Goal: Task Accomplishment & Management: Use online tool/utility

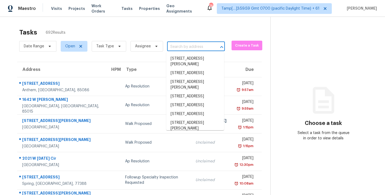
click at [189, 48] on input "text" at bounding box center [188, 47] width 43 height 8
paste input "2824 Cambridge Ln, Missouri City, TX 77459"
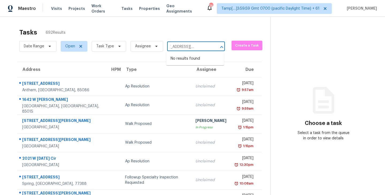
type input "2824 Cambridge Ln, Missouri City, TX 77459"
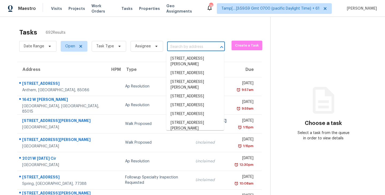
scroll to position [0, 0]
click at [197, 23] on div "Tasks 692 Results Date Range Open Task Type Assignee ​ Create a Task Address HP…" at bounding box center [192, 148] width 385 height 262
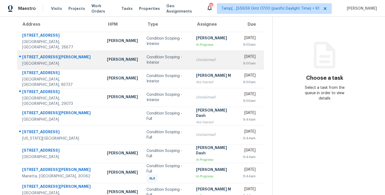
scroll to position [55, 0]
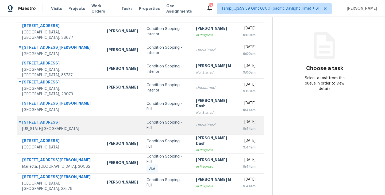
click at [196, 127] on div "Unclaimed" at bounding box center [215, 125] width 39 height 5
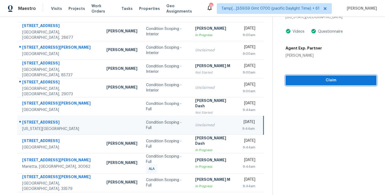
click at [329, 80] on span "Claim" at bounding box center [331, 80] width 82 height 7
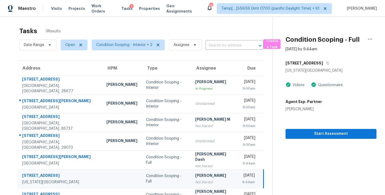
scroll to position [0, 0]
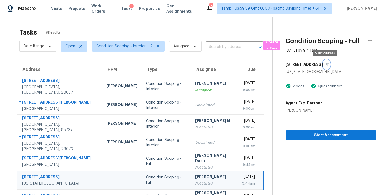
click at [326, 65] on icon "button" at bounding box center [327, 64] width 3 height 3
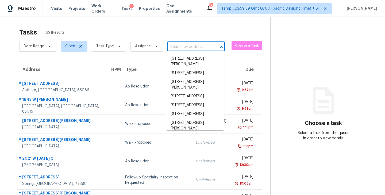
click at [190, 47] on input "text" at bounding box center [188, 47] width 43 height 8
paste input "[STREET_ADDRESS][US_STATE]"
type input "2824 Cambridge Ln, Missouri City, TX 77459"
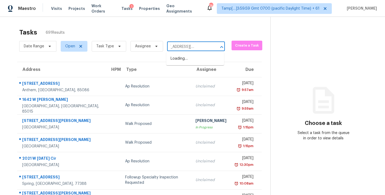
click at [176, 46] on input "2824 Cambridge Ln, Missouri City, TX 77459" at bounding box center [188, 47] width 43 height 8
click at [181, 63] on li "2824 Cambridge Ln, Missouri City, TX 77459" at bounding box center [195, 61] width 58 height 14
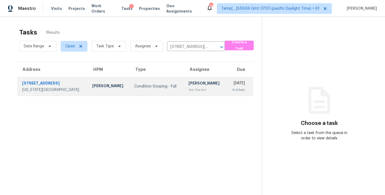
click at [189, 85] on div "[PERSON_NAME]" at bounding box center [206, 84] width 34 height 7
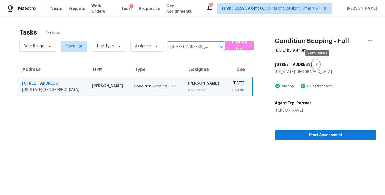
click at [320, 64] on button "button" at bounding box center [316, 65] width 7 height 10
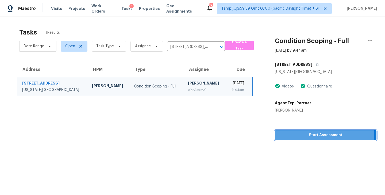
click at [318, 134] on span "Start Assessment" at bounding box center [325, 135] width 93 height 7
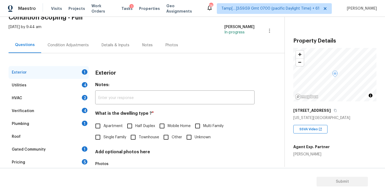
scroll to position [33, 0]
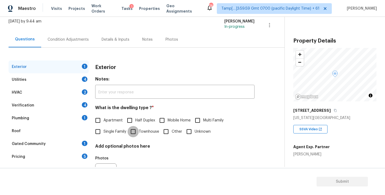
click at [136, 131] on input "Townhouse" at bounding box center [133, 131] width 11 height 11
checkbox input "true"
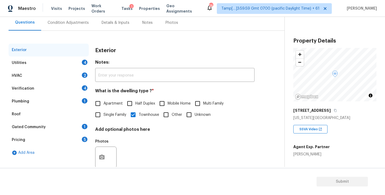
scroll to position [54, 0]
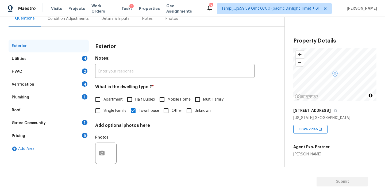
click at [26, 124] on div "Gated Community" at bounding box center [29, 122] width 34 height 5
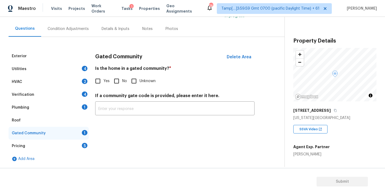
scroll to position [44, 0]
click at [117, 81] on input "No" at bounding box center [116, 80] width 11 height 11
checkbox input "true"
click at [45, 108] on div "Plumbing 1" at bounding box center [49, 107] width 80 height 13
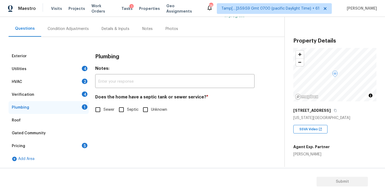
click at [92, 110] on div "Exterior Utilities 4 HVAC 2 Verification 4 Plumbing 1 Roof Gated Community Pric…" at bounding box center [140, 108] width 263 height 116
click at [96, 110] on input "Sewer" at bounding box center [97, 109] width 11 height 11
checkbox input "true"
click at [36, 68] on div "Utilities 4" at bounding box center [49, 69] width 80 height 13
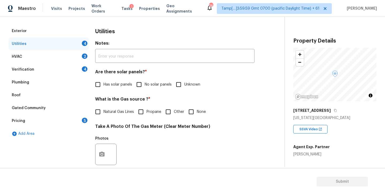
scroll to position [73, 0]
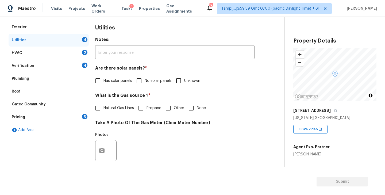
click at [139, 80] on input "No solar panels" at bounding box center [139, 80] width 11 height 11
checkbox input "true"
click at [28, 53] on div "HVAC 2" at bounding box center [49, 53] width 80 height 13
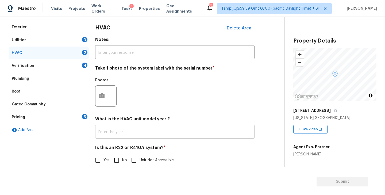
click at [116, 131] on input "text" at bounding box center [174, 132] width 159 height 13
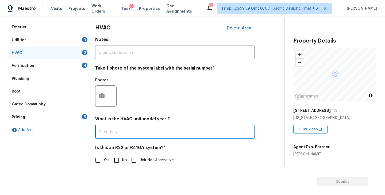
paste input "2020"
type input "2020"
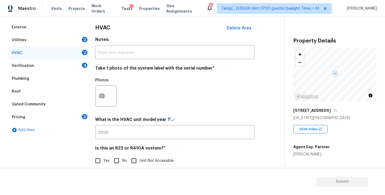
click at [180, 100] on div "Photos" at bounding box center [174, 92] width 159 height 35
click at [117, 161] on input "No" at bounding box center [116, 160] width 11 height 11
checkbox input "true"
click at [102, 99] on button "button" at bounding box center [102, 96] width 13 height 21
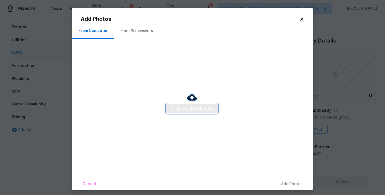
click at [189, 108] on span "Click to Upload Photos" at bounding box center [192, 108] width 43 height 7
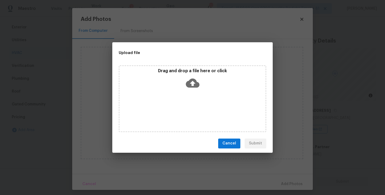
click at [230, 141] on span "Cancel" at bounding box center [230, 143] width 14 height 7
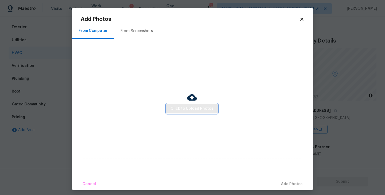
click at [200, 111] on span "Click to Upload Photos" at bounding box center [192, 108] width 43 height 7
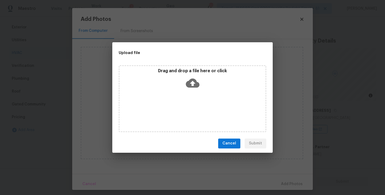
click at [194, 84] on icon at bounding box center [193, 82] width 14 height 9
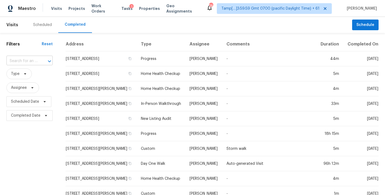
click at [23, 59] on input "text" at bounding box center [21, 61] width 31 height 8
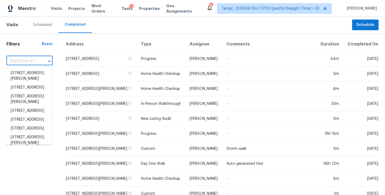
paste input "[STREET_ADDRESS][US_STATE]"
type input "[STREET_ADDRESS][US_STATE]"
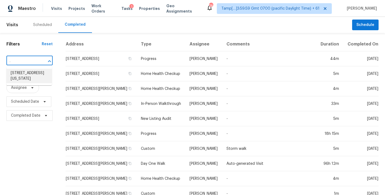
click at [23, 74] on li "[STREET_ADDRESS][US_STATE]" at bounding box center [28, 76] width 45 height 14
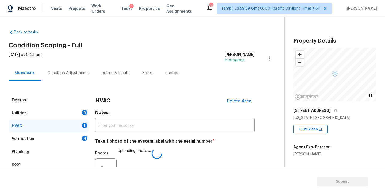
scroll to position [73, 0]
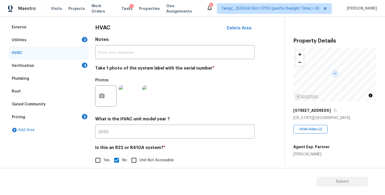
click at [44, 39] on div "Utilities 3" at bounding box center [49, 40] width 80 height 13
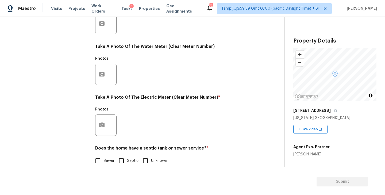
scroll to position [208, 0]
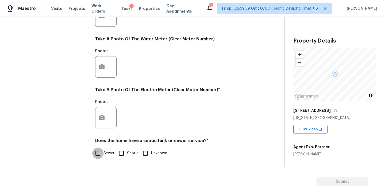
click at [99, 153] on input "Sewer" at bounding box center [97, 153] width 11 height 11
checkbox input "true"
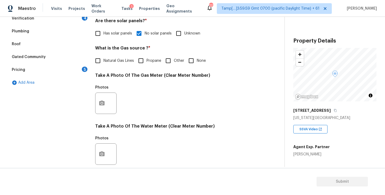
scroll to position [93, 0]
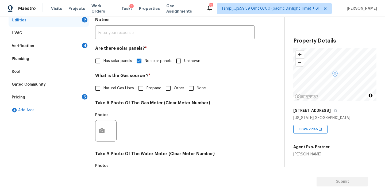
click at [40, 97] on div "Pricing 5" at bounding box center [49, 97] width 80 height 13
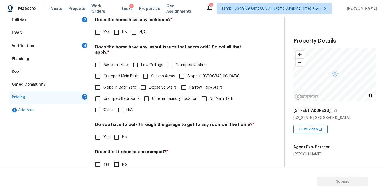
click at [117, 33] on input "No" at bounding box center [116, 32] width 11 height 11
checkbox input "true"
click at [120, 107] on input "N/A" at bounding box center [120, 109] width 11 height 11
checkbox input "true"
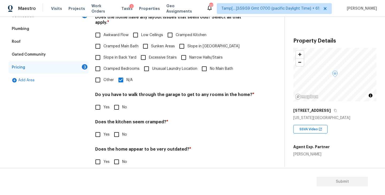
scroll to position [126, 0]
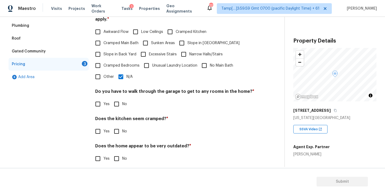
click at [116, 101] on input "No" at bounding box center [116, 103] width 11 height 11
checkbox input "true"
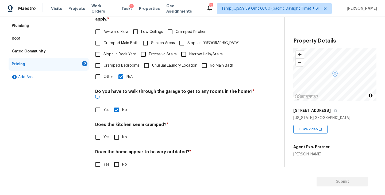
click at [118, 132] on input "No" at bounding box center [116, 137] width 11 height 11
checkbox input "true"
click at [116, 159] on input "No" at bounding box center [116, 164] width 11 height 11
checkbox input "true"
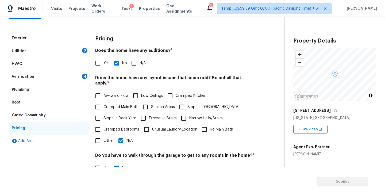
scroll to position [49, 0]
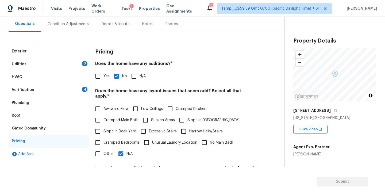
click at [43, 89] on div "Verification 4" at bounding box center [49, 89] width 80 height 13
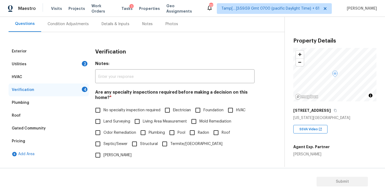
click at [101, 109] on input "No specialty inspection required" at bounding box center [97, 110] width 11 height 11
checkbox input "true"
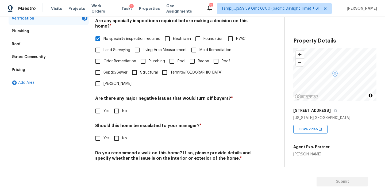
scroll to position [127, 0]
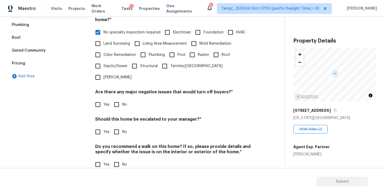
click at [118, 99] on input "No" at bounding box center [116, 104] width 11 height 11
checkbox input "true"
click at [115, 126] on input "No" at bounding box center [116, 131] width 11 height 11
checkbox input "true"
click at [117, 159] on input "No" at bounding box center [116, 164] width 11 height 11
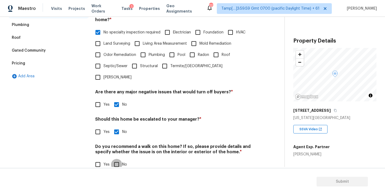
checkbox input "true"
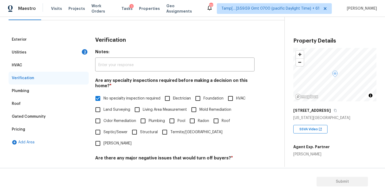
scroll to position [58, 0]
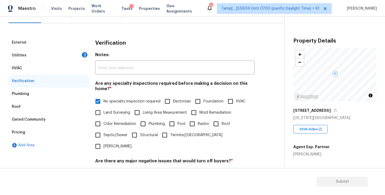
click at [54, 56] on div "Utilities 2" at bounding box center [49, 55] width 80 height 13
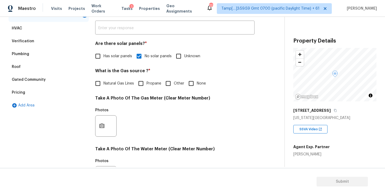
scroll to position [23, 0]
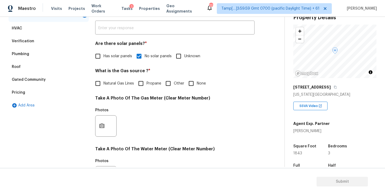
click at [300, 132] on div "Michelle Holmes" at bounding box center [312, 130] width 36 height 5
click at [311, 132] on div "Michelle Holmes" at bounding box center [312, 130] width 36 height 5
copy div "Michelle Holmes"
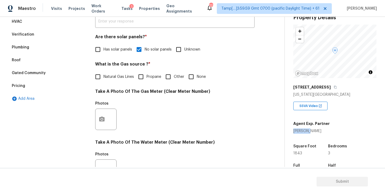
scroll to position [106, 0]
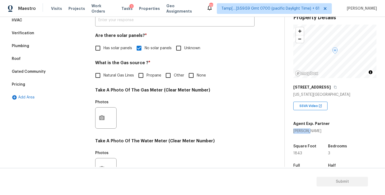
click at [191, 75] on input "None" at bounding box center [191, 75] width 11 height 11
checkbox input "true"
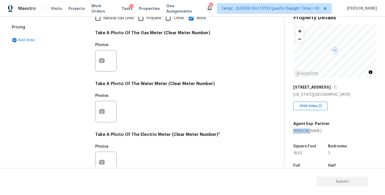
scroll to position [208, 0]
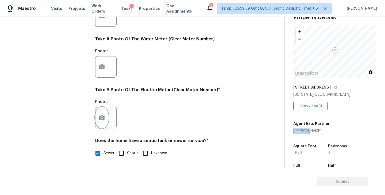
click at [101, 111] on button "button" at bounding box center [102, 117] width 13 height 21
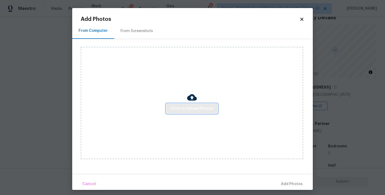
click at [194, 108] on span "Click to Upload Photos" at bounding box center [192, 108] width 43 height 7
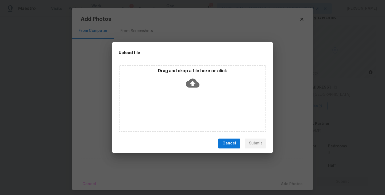
click at [190, 83] on icon at bounding box center [193, 82] width 14 height 9
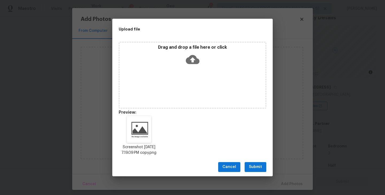
click at [253, 168] on span "Submit" at bounding box center [255, 167] width 13 height 7
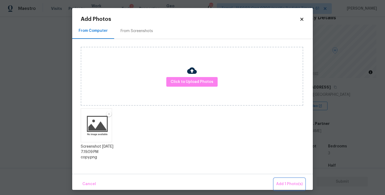
click at [289, 184] on span "Add 1 Photo(s)" at bounding box center [289, 184] width 26 height 7
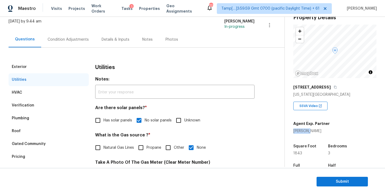
scroll to position [0, 0]
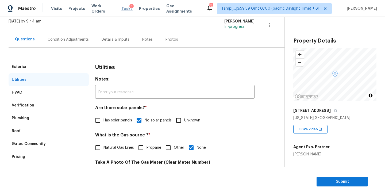
click at [121, 9] on span "Tasks" at bounding box center [126, 9] width 11 height 4
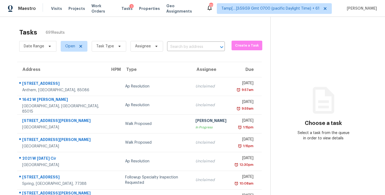
click at [192, 47] on input "text" at bounding box center [188, 47] width 43 height 8
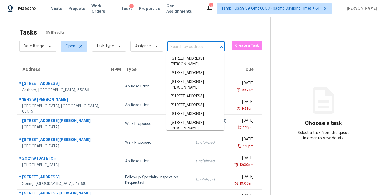
paste input "2824 Cambridge Ln, Missouri City, TX 77459"
type input "2824 Cambridge Ln, Missouri City, TX 77459"
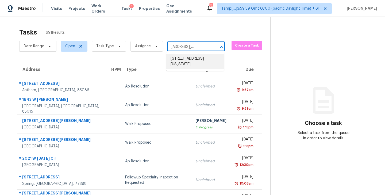
click at [188, 61] on li "2824 Cambridge Ln, Missouri City, TX 77459" at bounding box center [195, 61] width 58 height 14
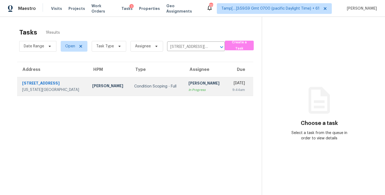
click at [189, 85] on div "[PERSON_NAME]" at bounding box center [206, 84] width 34 height 7
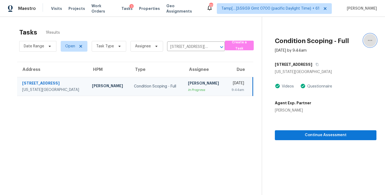
click at [369, 41] on icon "button" at bounding box center [370, 40] width 6 height 6
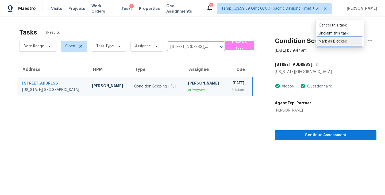
click at [328, 42] on div "Mark as Blocked" at bounding box center [340, 41] width 42 height 5
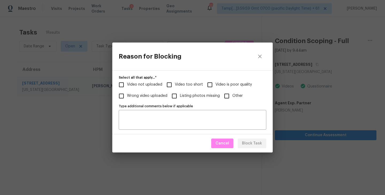
click at [122, 84] on input "Video not uploaded" at bounding box center [121, 84] width 11 height 11
checkbox input "true"
click at [145, 126] on div "Type additional comments below if applicable" at bounding box center [193, 120] width 148 height 20
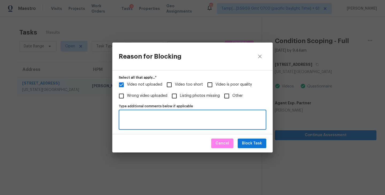
paste textarea "Incomplete Video - There is no interior covered in the available videos. Duplic…"
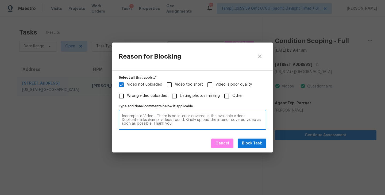
scroll to position [4, 0]
type textarea "Incomplete Video - There is no interior covered in the available videos. Duplic…"
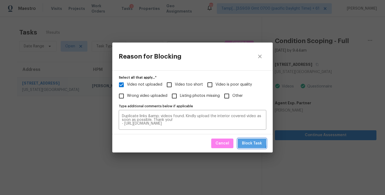
click at [249, 142] on span "Block Task" at bounding box center [252, 143] width 20 height 7
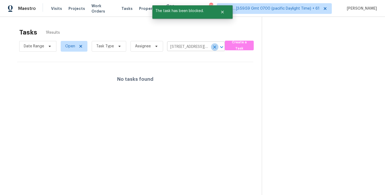
click at [213, 47] on icon "Clear" at bounding box center [214, 46] width 5 height 5
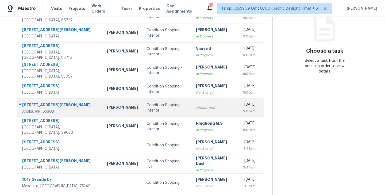
scroll to position [83, 0]
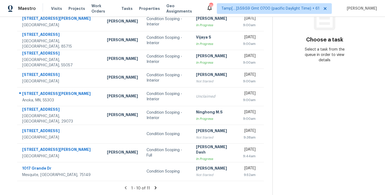
click at [155, 188] on icon at bounding box center [155, 187] width 5 height 5
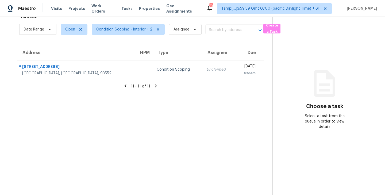
click at [126, 86] on icon at bounding box center [125, 85] width 2 height 3
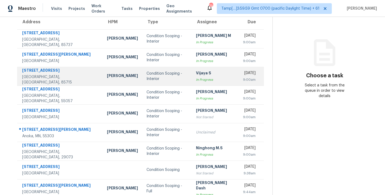
scroll to position [0, 0]
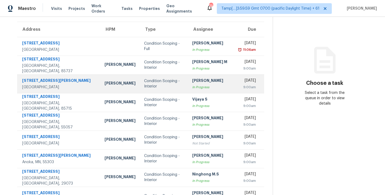
scroll to position [83, 0]
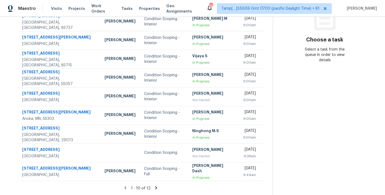
click at [155, 187] on icon at bounding box center [156, 187] width 5 height 5
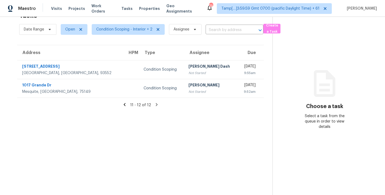
click at [126, 104] on icon at bounding box center [125, 104] width 2 height 3
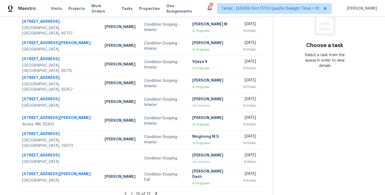
scroll to position [83, 0]
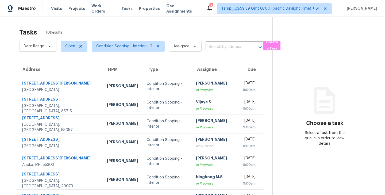
click at [219, 20] on div "Tasks 10 Results Date Range Open Condition Scoping - Interior + 2 Assignee ​ Cr…" at bounding box center [192, 143] width 385 height 252
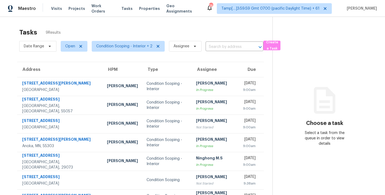
click at [206, 27] on div "Tasks 9 Results" at bounding box center [145, 32] width 253 height 14
